Goal: Task Accomplishment & Management: Use online tool/utility

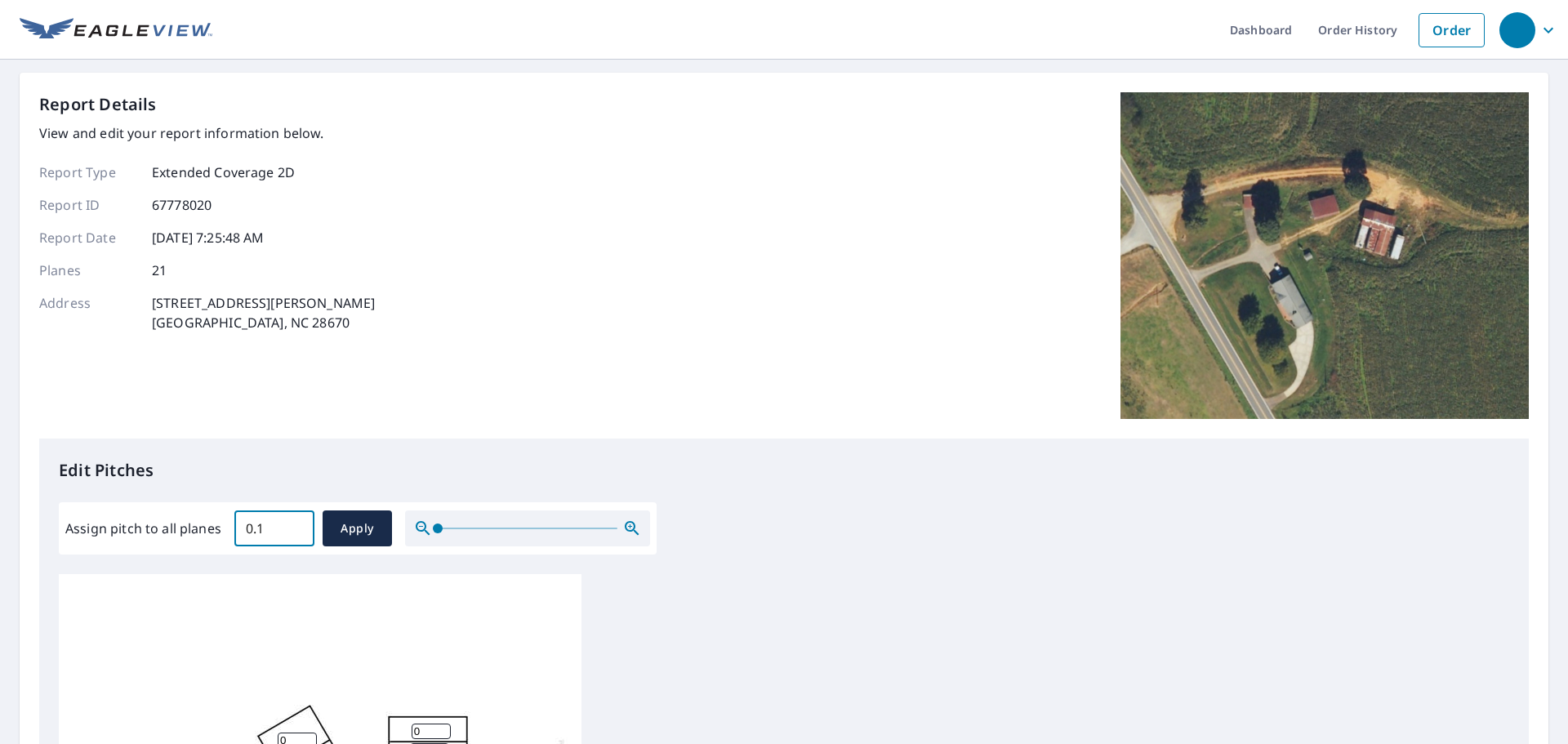
click at [293, 521] on input "0.1" at bounding box center [274, 528] width 80 height 46
click at [293, 521] on input "0.2" at bounding box center [274, 528] width 80 height 46
click at [293, 521] on input "0.3" at bounding box center [274, 528] width 80 height 46
click at [297, 522] on input "0.4" at bounding box center [274, 528] width 80 height 46
click at [297, 522] on input "0.5" at bounding box center [274, 528] width 80 height 46
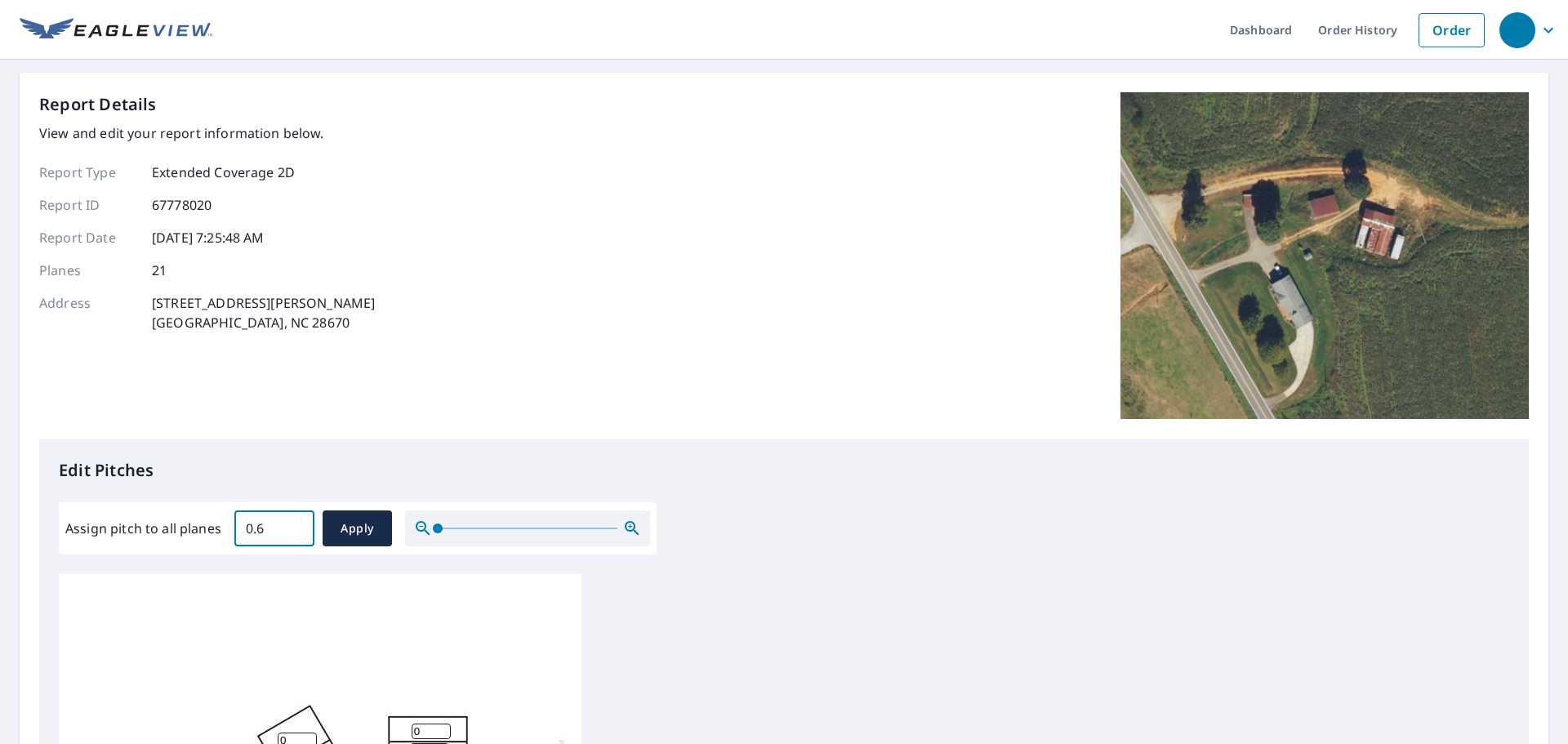
click at [297, 522] on input "0.6" at bounding box center [274, 528] width 80 height 46
click at [297, 522] on input "0.7" at bounding box center [274, 528] width 80 height 46
click at [297, 522] on input "0.8" at bounding box center [274, 528] width 80 height 46
click at [297, 522] on input "0.9" at bounding box center [274, 528] width 80 height 46
click at [297, 522] on input "1" at bounding box center [274, 528] width 80 height 46
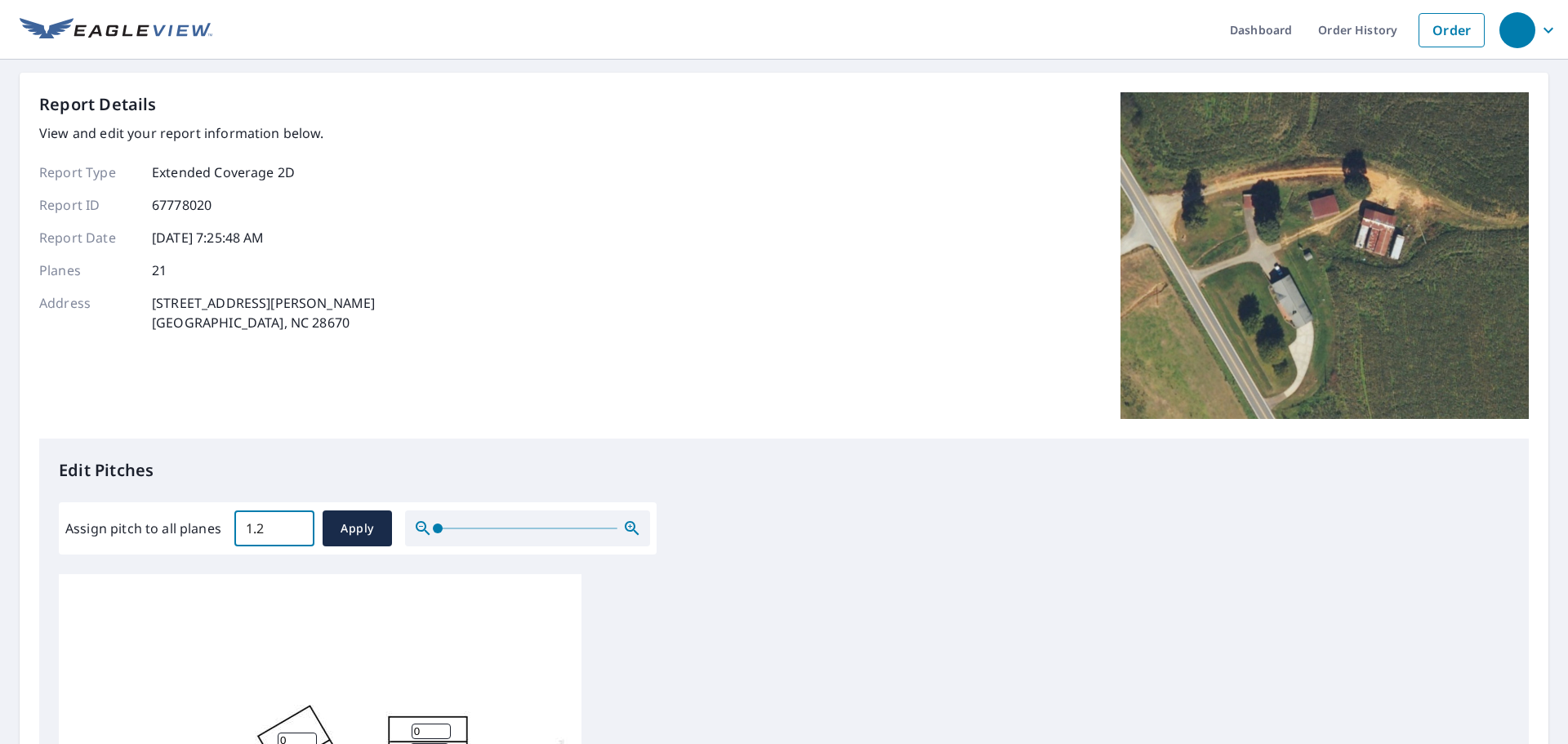
click at [297, 522] on input "1.3" at bounding box center [274, 528] width 80 height 46
click at [297, 522] on input "1.4" at bounding box center [274, 528] width 80 height 46
click at [297, 522] on input "1.5" at bounding box center [274, 528] width 80 height 46
click at [297, 522] on input "6.2" at bounding box center [274, 528] width 80 height 46
click at [296, 532] on input "6.1" at bounding box center [274, 528] width 80 height 46
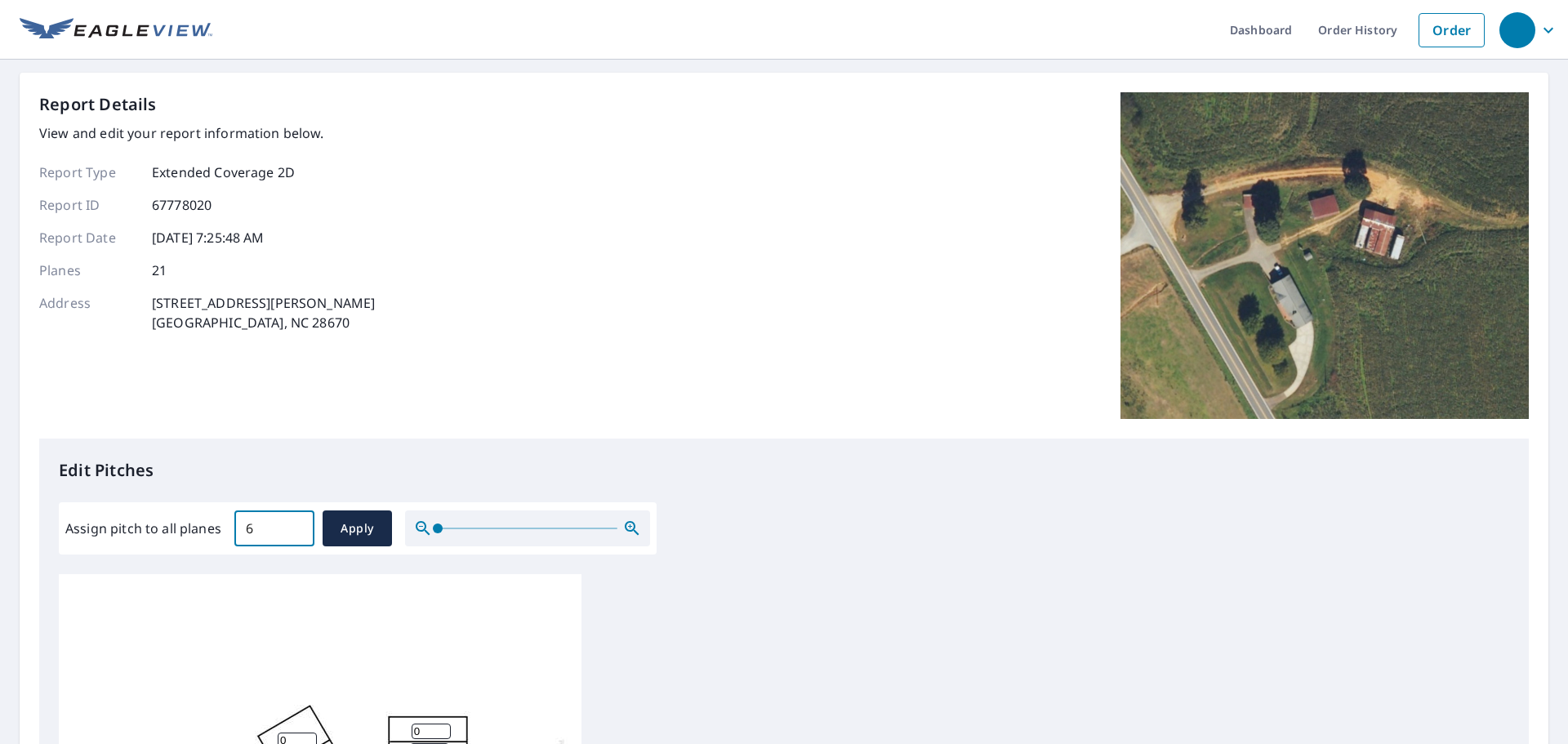
click at [296, 532] on input "6" at bounding box center [274, 528] width 80 height 46
click at [296, 532] on input "5.9" at bounding box center [274, 528] width 80 height 46
type input "6"
click at [296, 522] on input "6" at bounding box center [274, 528] width 80 height 46
click at [337, 524] on span "Apply" at bounding box center [357, 529] width 43 height 20
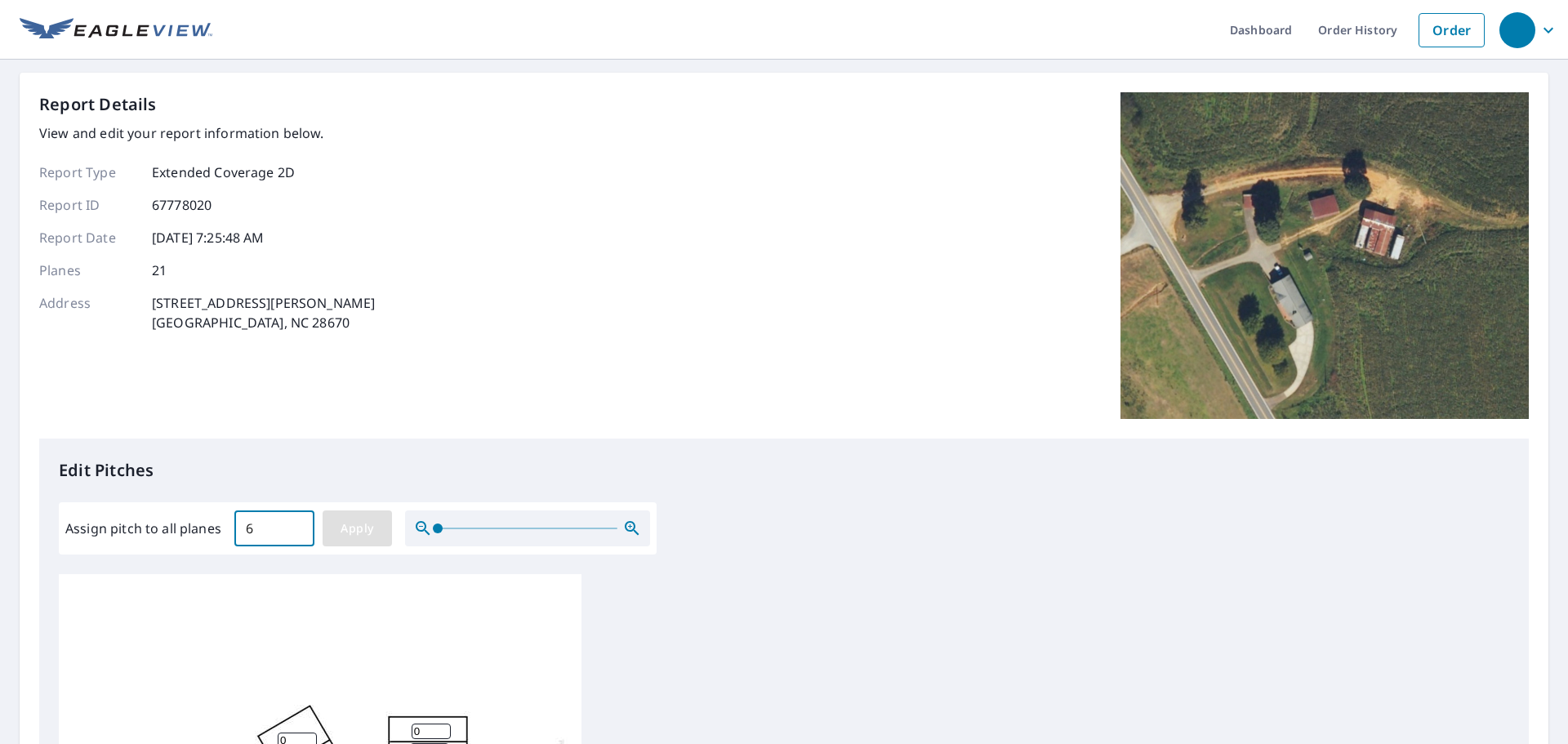
type input "6"
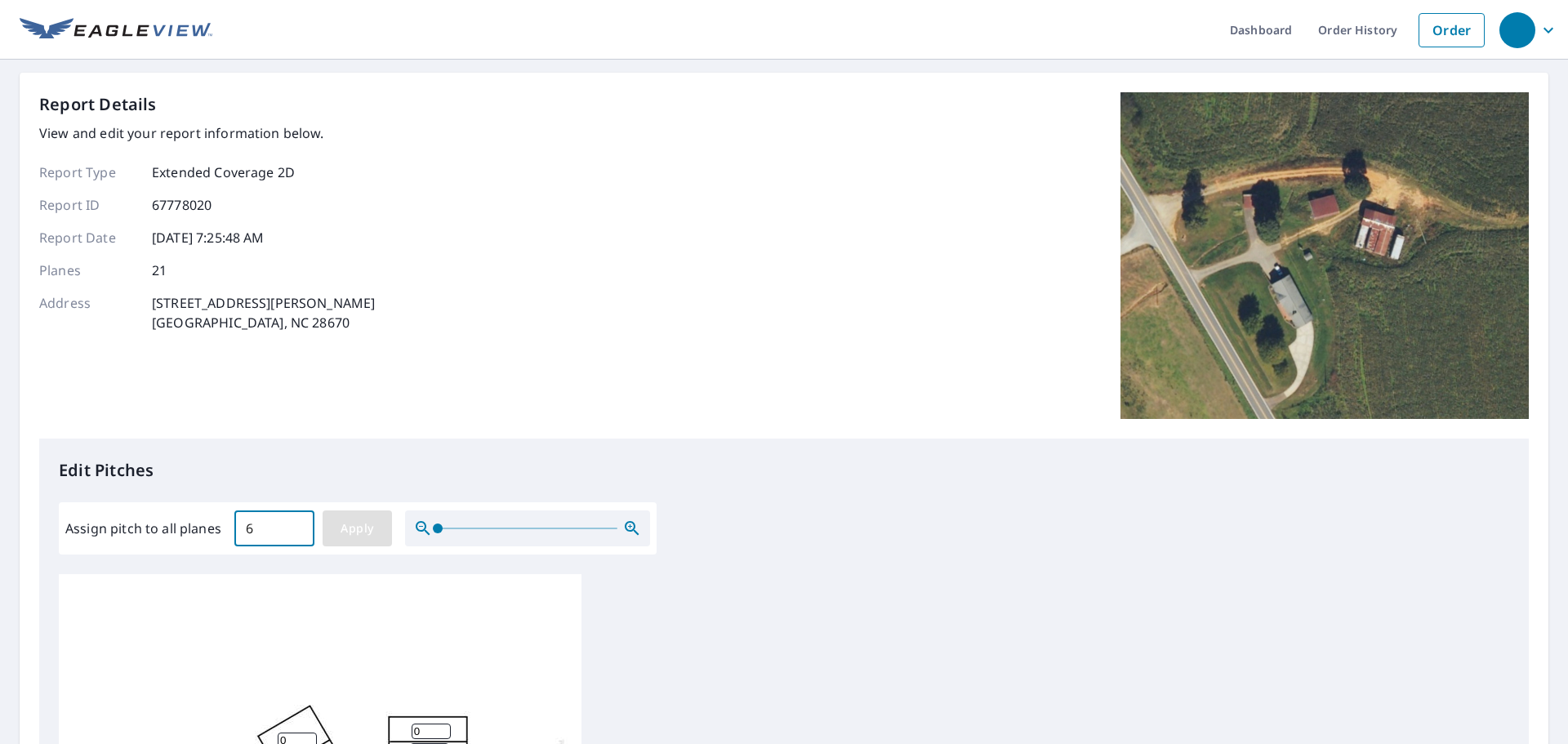
type input "6"
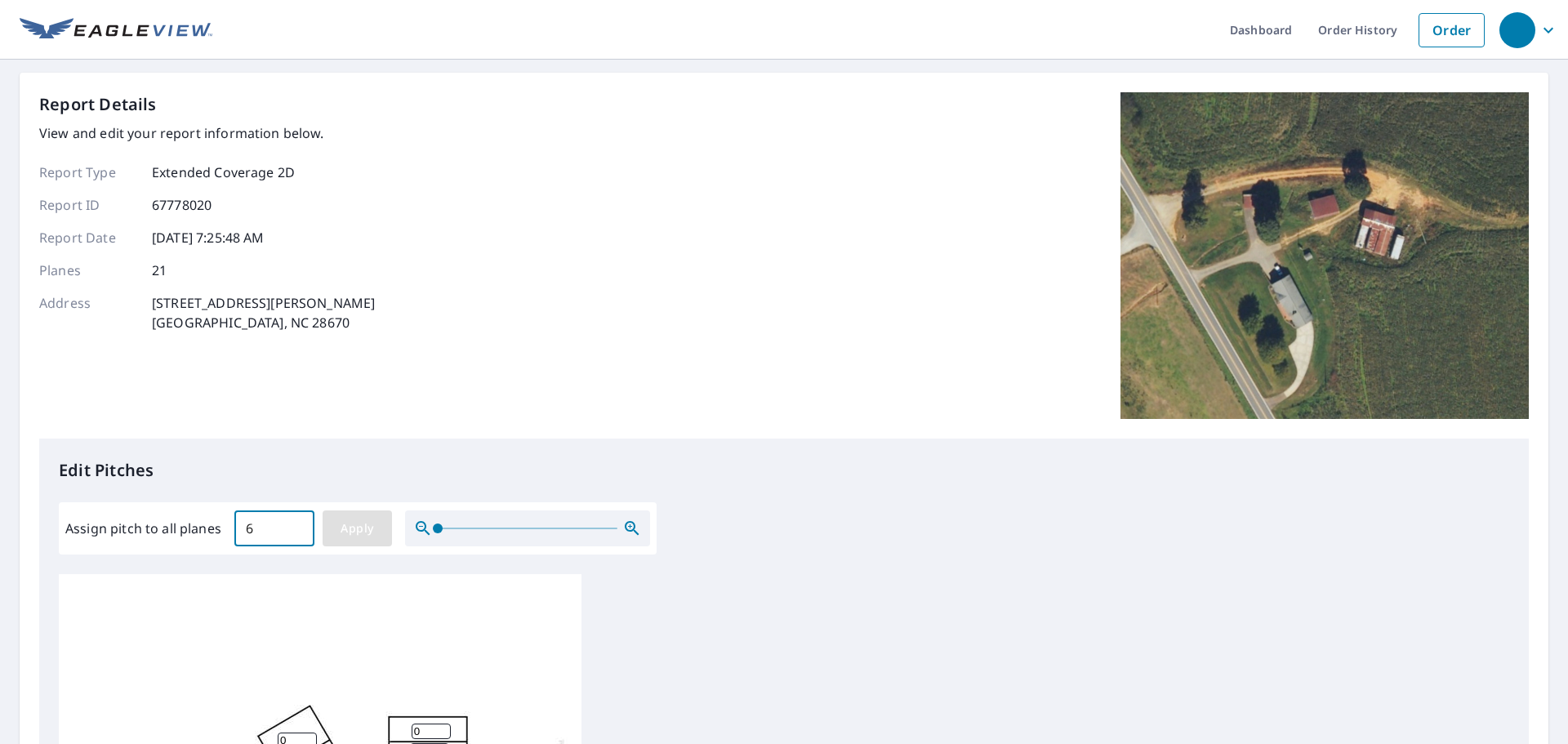
type input "6"
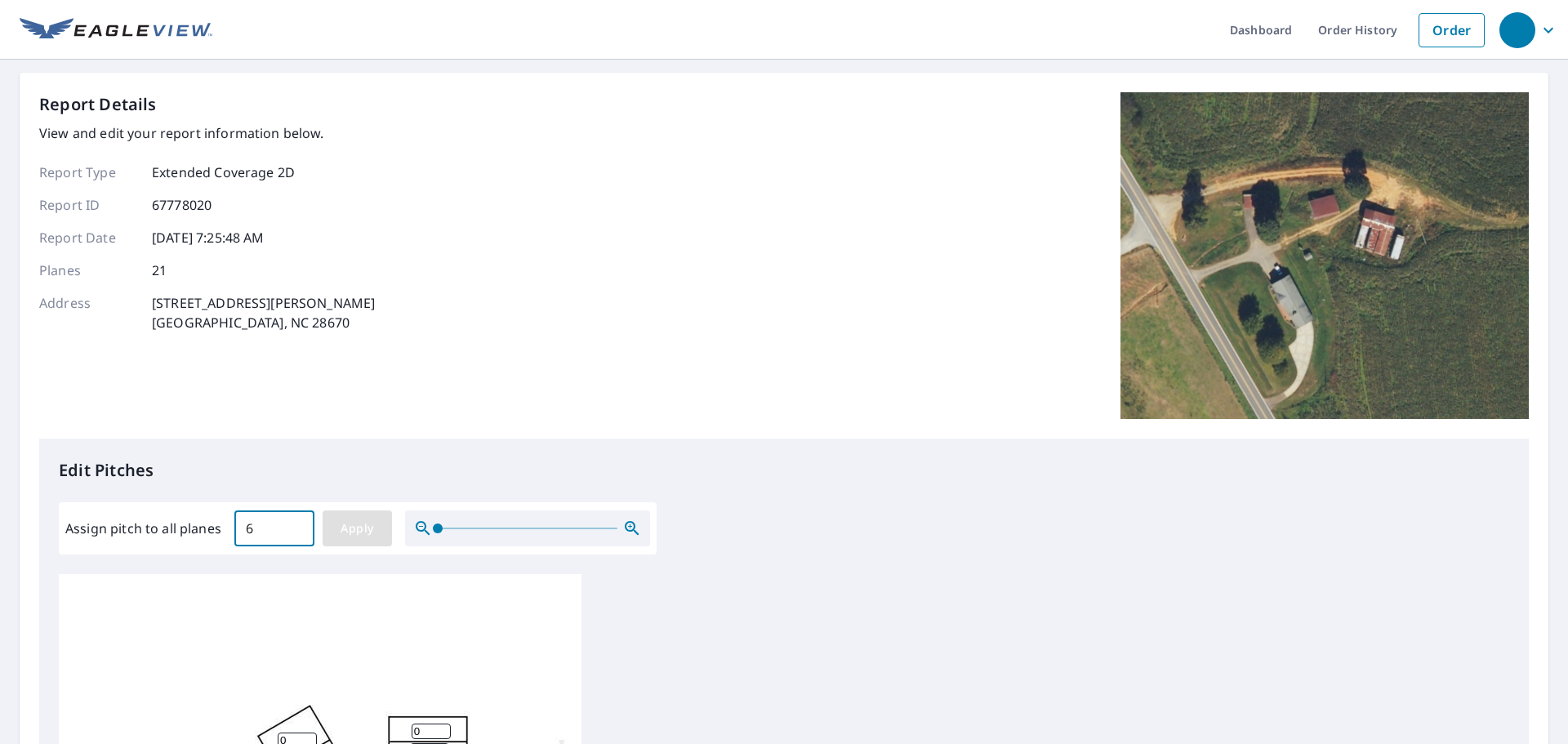
type input "6"
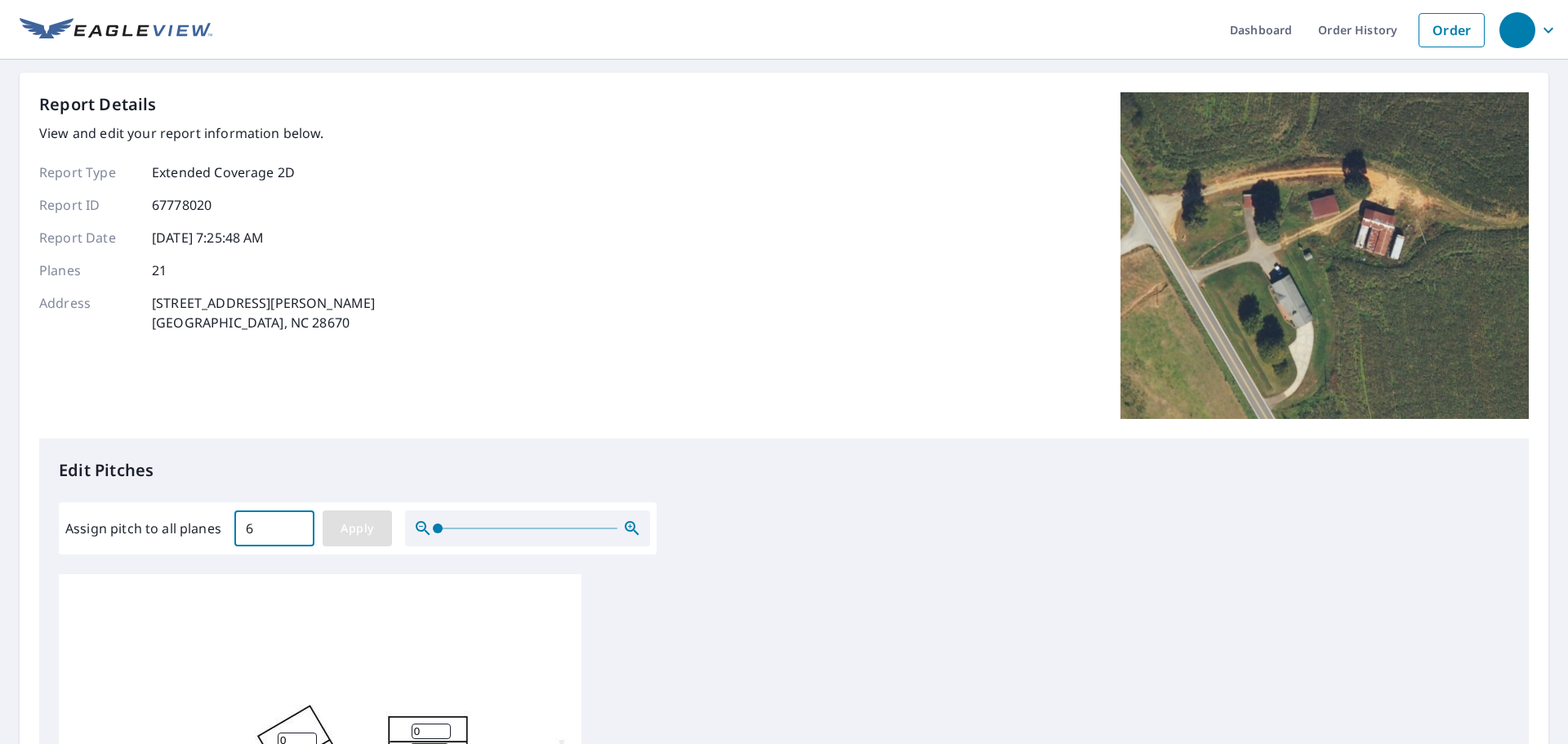
type input "6"
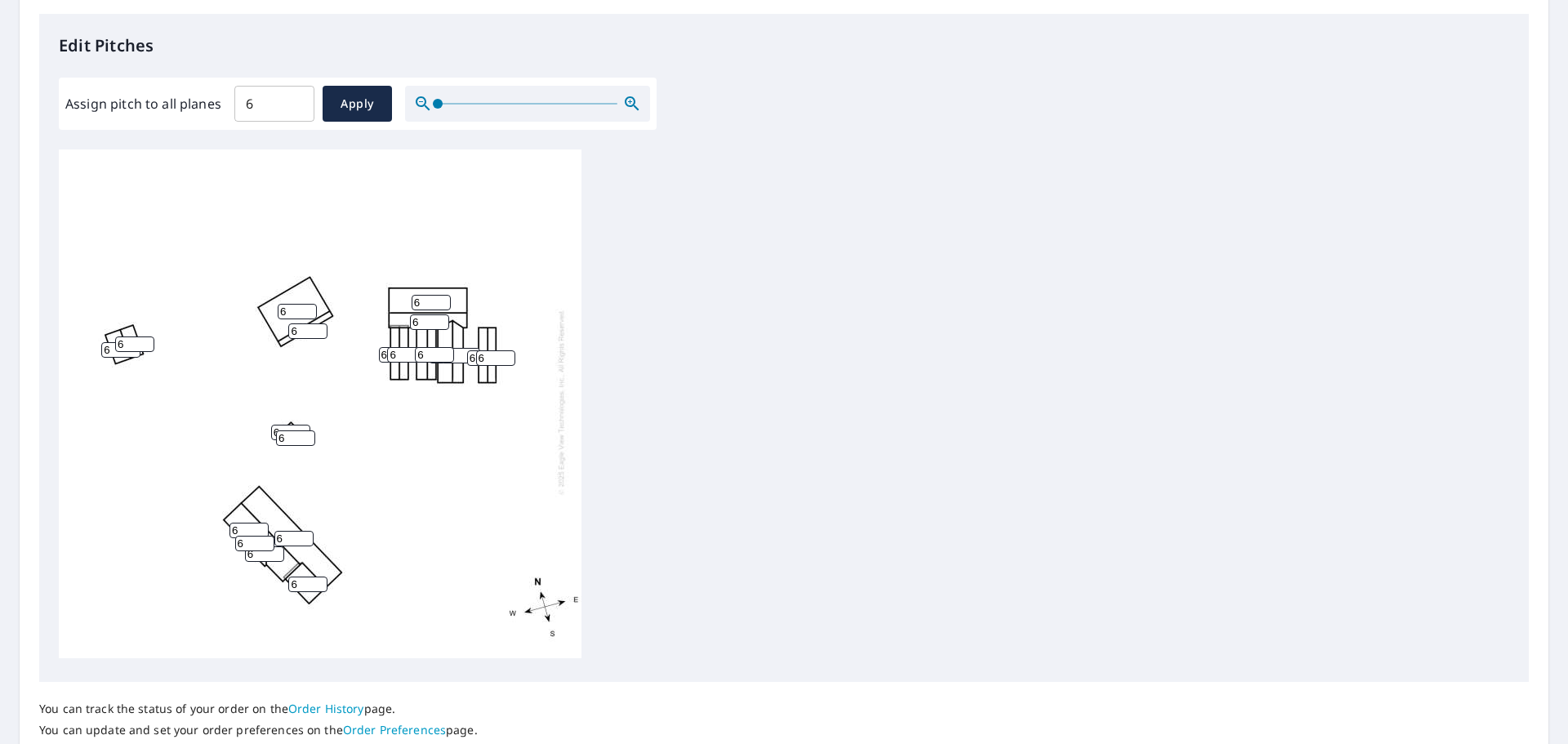
scroll to position [548, 0]
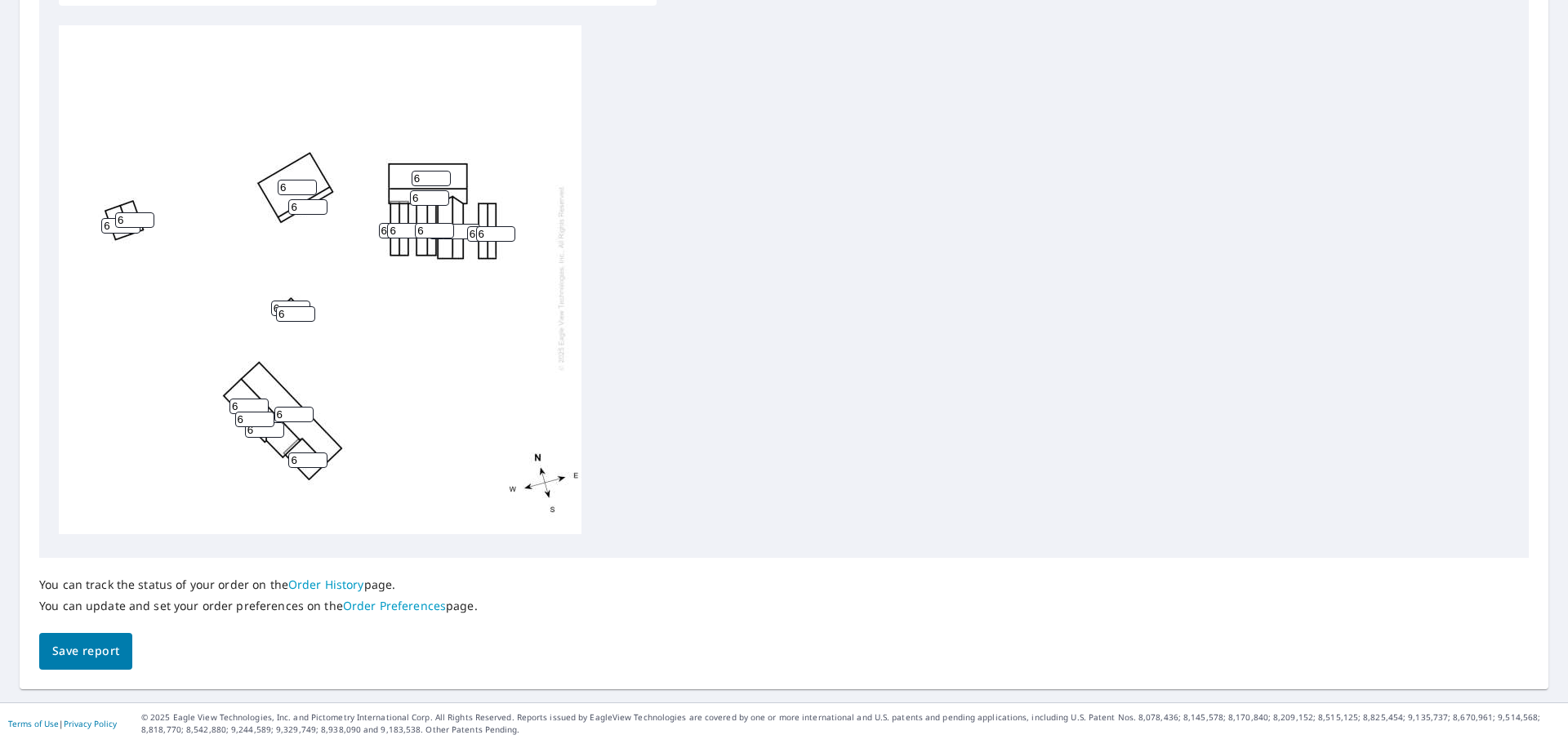
click at [83, 651] on span "Save report" at bounding box center [86, 651] width 67 height 20
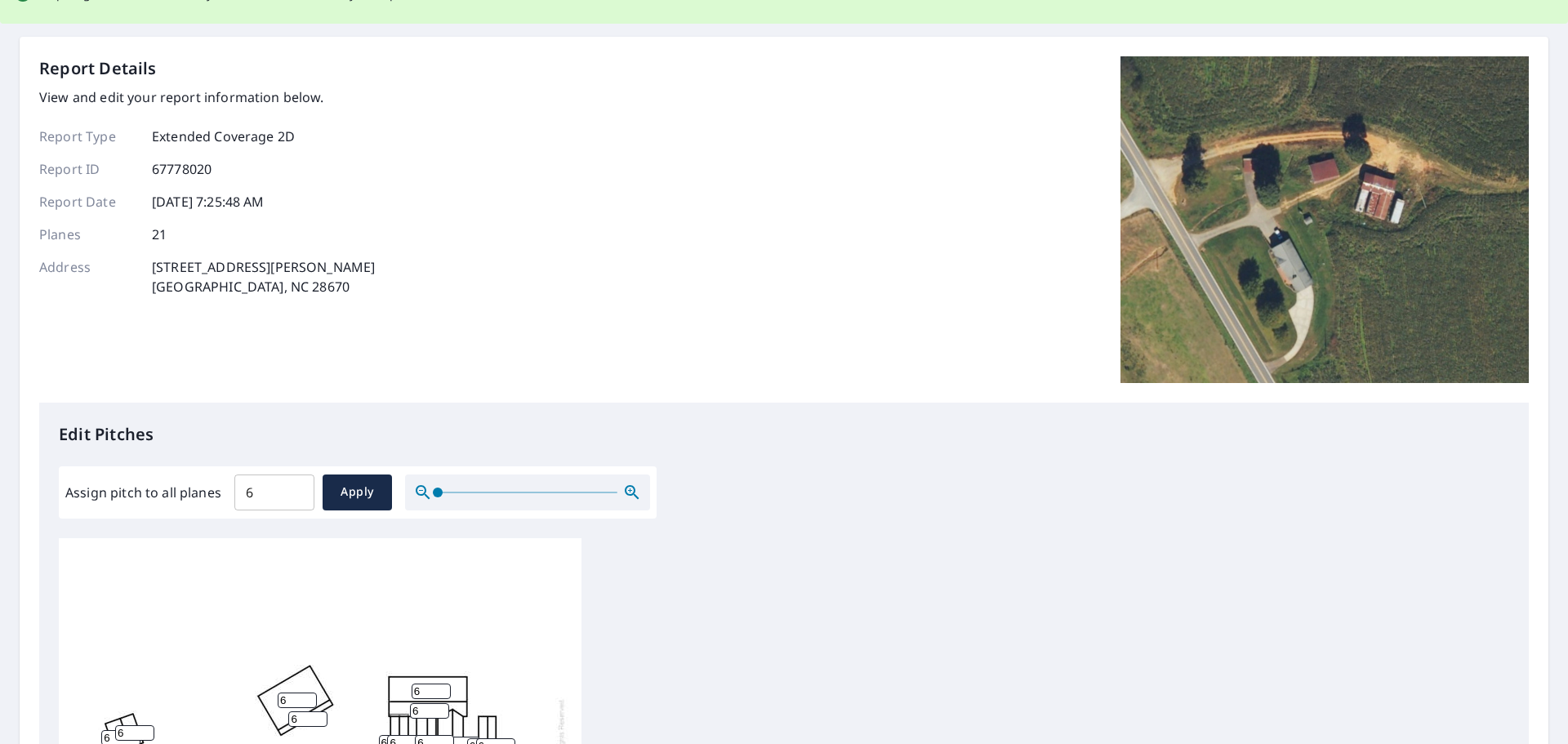
scroll to position [0, 0]
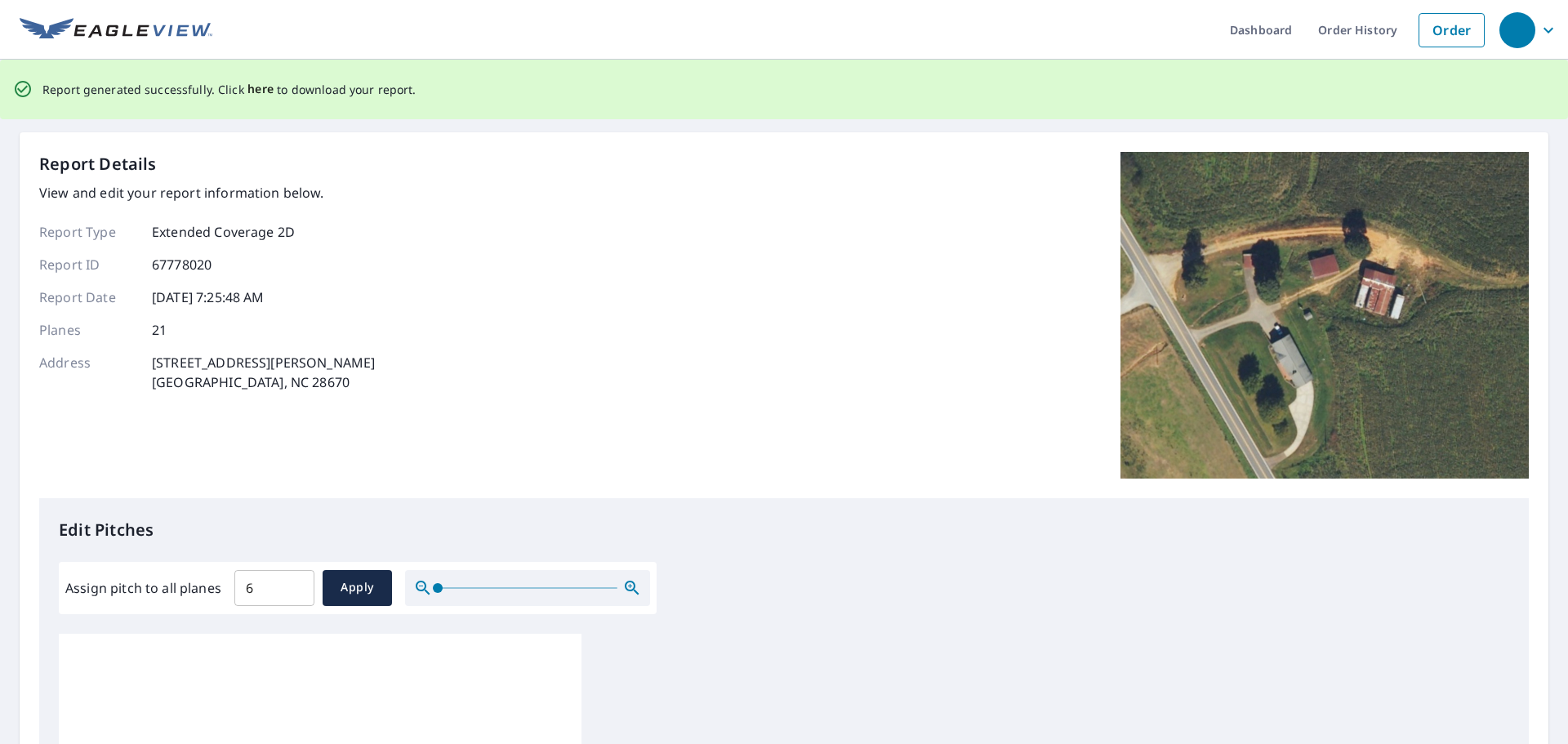
click at [258, 92] on span "here" at bounding box center [260, 89] width 27 height 20
